Goal: Information Seeking & Learning: Learn about a topic

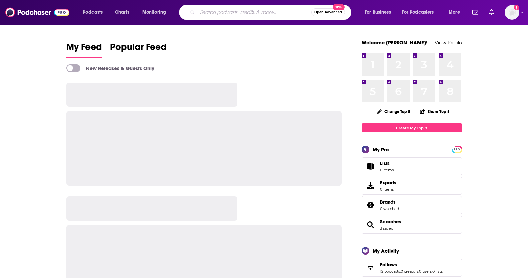
click at [239, 11] on input "Search podcasts, credits, & more..." at bounding box center [255, 12] width 114 height 11
type input "[PERSON_NAME]"
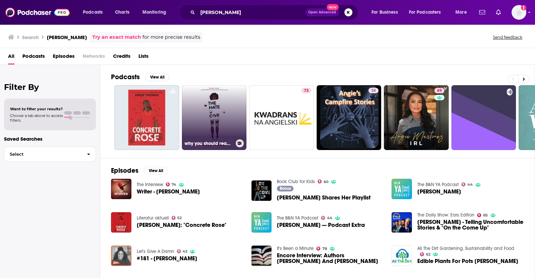
click at [204, 121] on link "why you should read the hate u give by [PERSON_NAME]" at bounding box center [214, 117] width 65 height 65
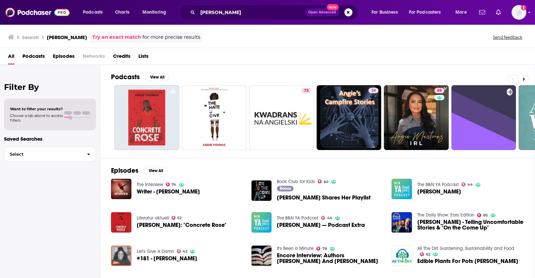
click at [183, 192] on span "Writer - [PERSON_NAME]" at bounding box center [168, 192] width 63 height 6
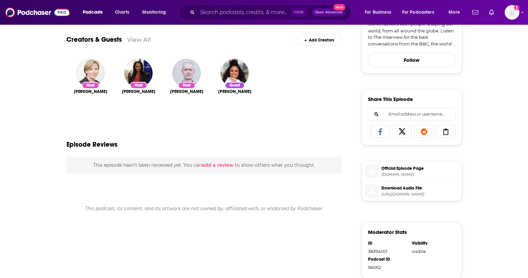
scroll to position [214, 0]
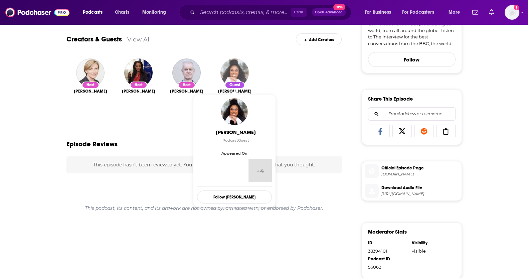
click at [237, 74] on img "Angie Thomas" at bounding box center [235, 72] width 28 height 28
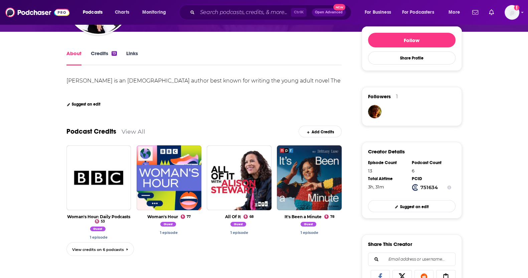
scroll to position [97, 0]
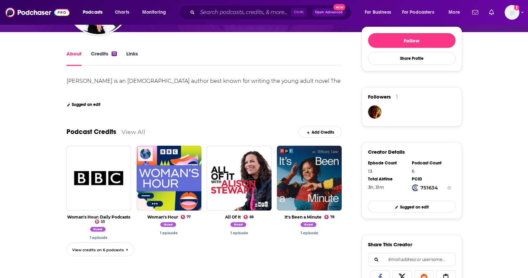
click at [99, 53] on link "Credits 13" at bounding box center [104, 57] width 26 height 15
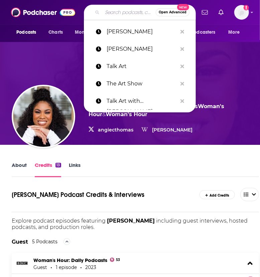
click at [124, 12] on input "Search podcasts, credits, & more..." at bounding box center [128, 12] width 53 height 11
type input "A"
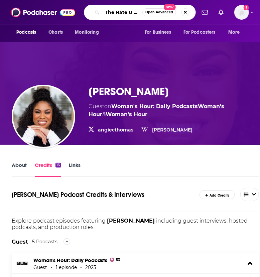
type input "The Hate U Give"
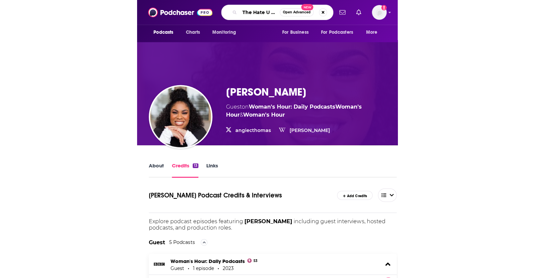
scroll to position [0, 4]
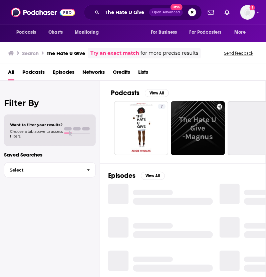
click at [60, 70] on span "Episodes" at bounding box center [64, 74] width 22 height 14
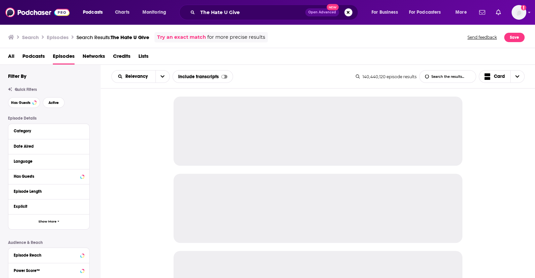
click at [39, 57] on span "Podcasts" at bounding box center [33, 58] width 22 height 14
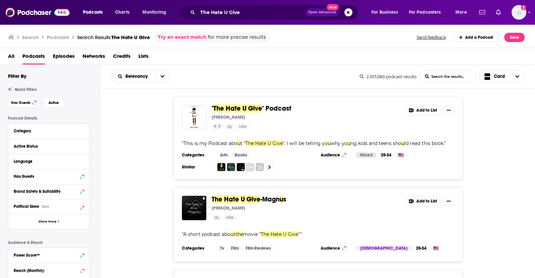
click at [68, 55] on span "Episodes" at bounding box center [64, 58] width 22 height 14
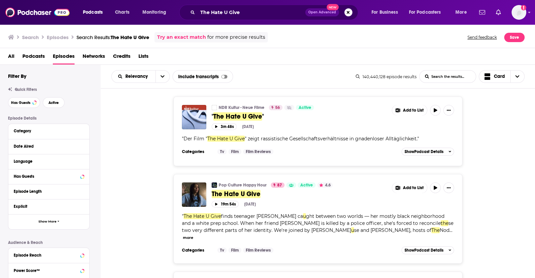
scroll to position [7, 0]
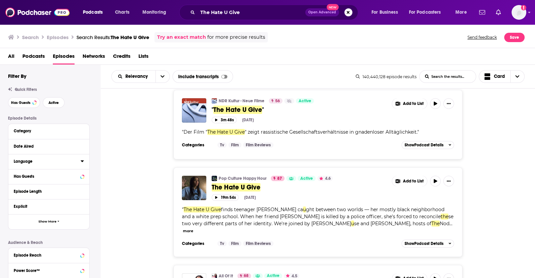
click at [82, 164] on icon at bounding box center [82, 160] width 3 height 5
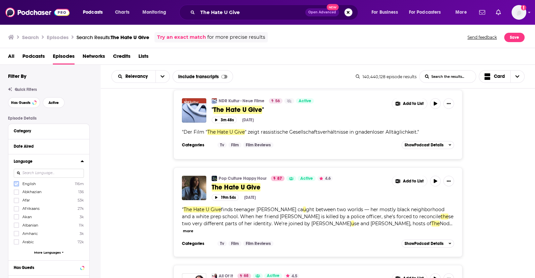
click at [15, 183] on icon at bounding box center [16, 184] width 4 height 4
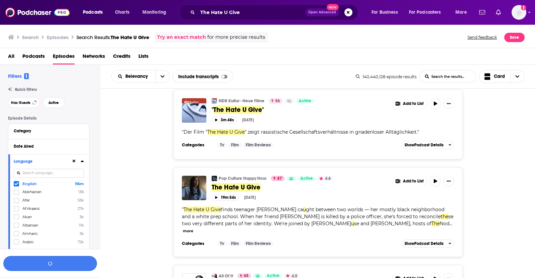
click at [57, 261] on button "button" at bounding box center [50, 263] width 94 height 15
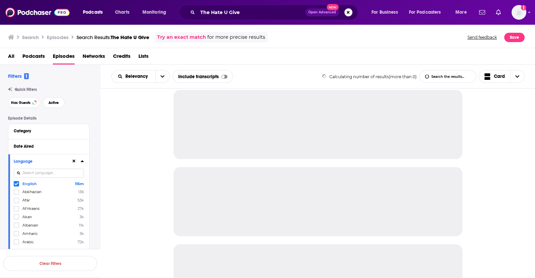
click at [15, 183] on icon at bounding box center [16, 184] width 4 height 4
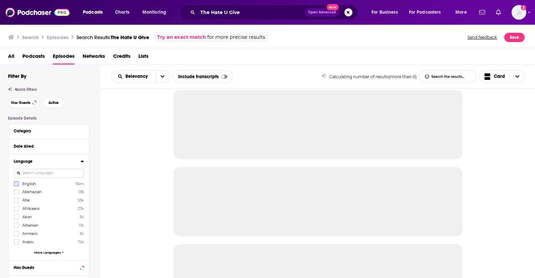
click at [15, 183] on icon at bounding box center [16, 184] width 4 height 4
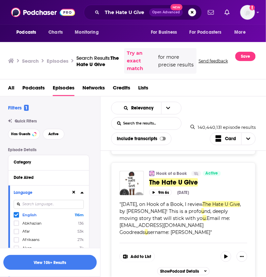
scroll to position [1205, 0]
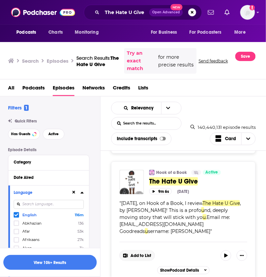
click at [138, 254] on span "Add to List" at bounding box center [141, 256] width 21 height 5
click at [135, 264] on button "Add Podcast" at bounding box center [142, 264] width 34 height 12
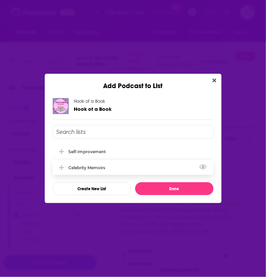
click at [101, 170] on div "Celebrity Memoirs" at bounding box center [89, 167] width 41 height 5
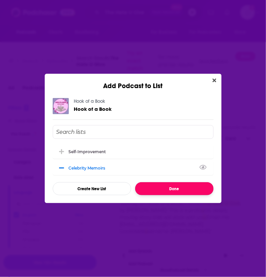
click at [150, 184] on button "Done" at bounding box center [174, 188] width 79 height 13
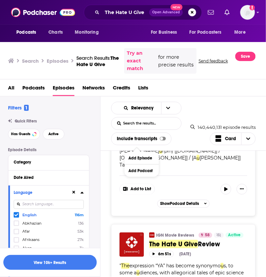
scroll to position [1439, 0]
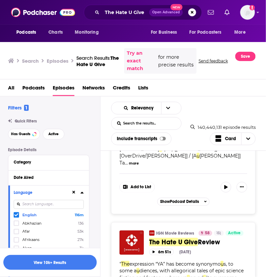
click at [261, 98] on div "Relevancy List Search Input Search the results... Include transcripts Card 140,…" at bounding box center [184, 124] width 166 height 54
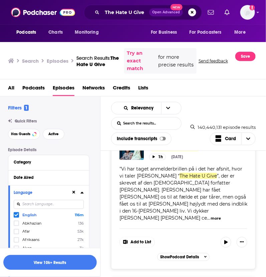
scroll to position [3272, 0]
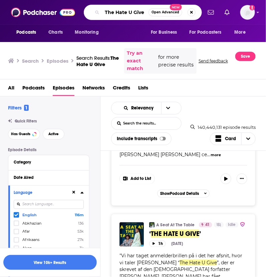
click at [130, 10] on input "The Hate U Give" at bounding box center [125, 12] width 46 height 11
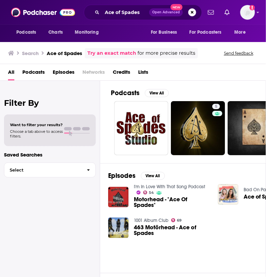
scroll to position [0, 65]
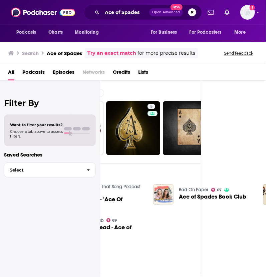
click at [71, 68] on span "Episodes" at bounding box center [64, 74] width 22 height 14
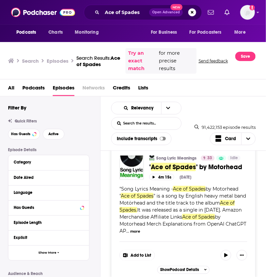
scroll to position [1272, 0]
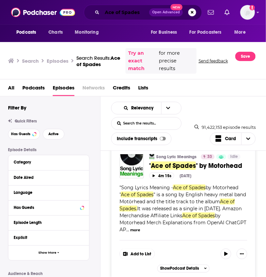
click at [139, 8] on input "Ace of Spades" at bounding box center [125, 12] width 47 height 11
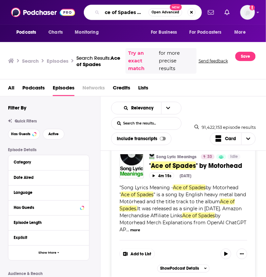
scroll to position [0, 7]
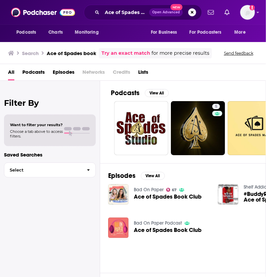
click at [64, 76] on span "Episodes" at bounding box center [64, 74] width 22 height 14
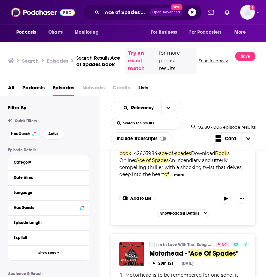
scroll to position [1751, 0]
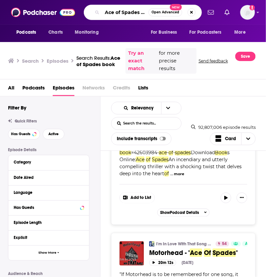
click at [135, 11] on input "Ace of Spades book" at bounding box center [125, 12] width 46 height 11
type input "S"
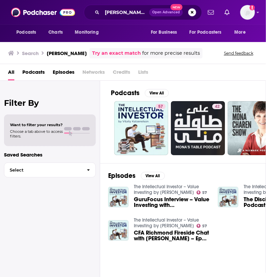
click at [18, 261] on div "Filter By Want to filter your results? Choose a tab above to access filters. Sa…" at bounding box center [50, 219] width 100 height 277
click at [130, 17] on div "[PERSON_NAME] Open Advanced New" at bounding box center [143, 12] width 118 height 15
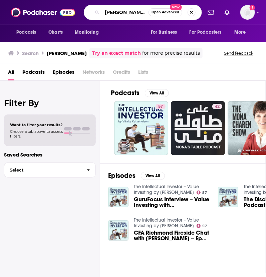
click at [127, 14] on input "[PERSON_NAME]" at bounding box center [125, 12] width 46 height 11
paste input "Faridah Àbíké-Íyímídé"
type input "Faridah Àbíké-Íyímídé"
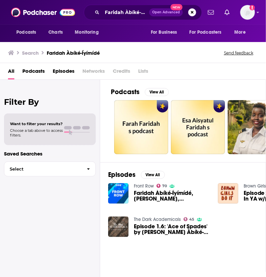
click at [70, 77] on span "Episodes" at bounding box center [64, 73] width 22 height 14
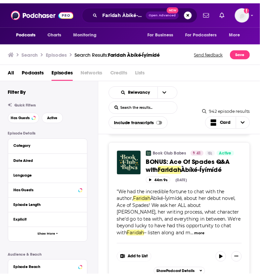
scroll to position [881, 0]
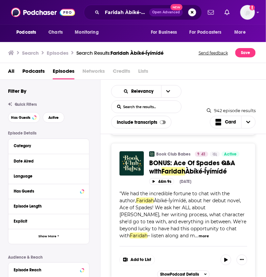
click at [194, 167] on span "Àbíké-Íyímídé" at bounding box center [206, 171] width 42 height 8
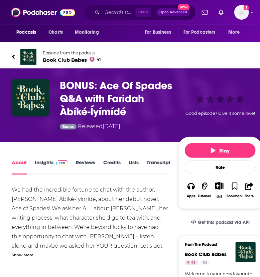
click at [109, 171] on link "Credits" at bounding box center [111, 166] width 17 height 15
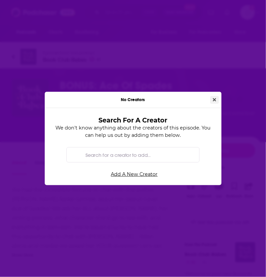
click at [219, 99] on button "Close" at bounding box center [215, 100] width 9 height 8
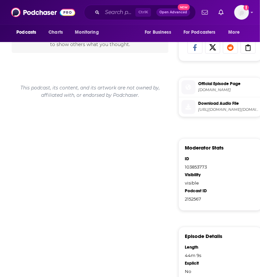
scroll to position [174, 0]
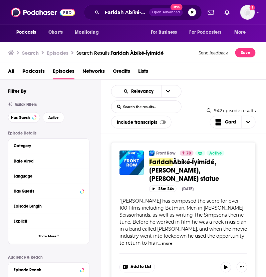
click at [176, 171] on span "Àbíké-Íyímídé, [PERSON_NAME], [PERSON_NAME] statue" at bounding box center [184, 170] width 70 height 25
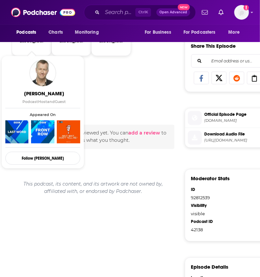
scroll to position [295, 0]
